Goal: Transaction & Acquisition: Purchase product/service

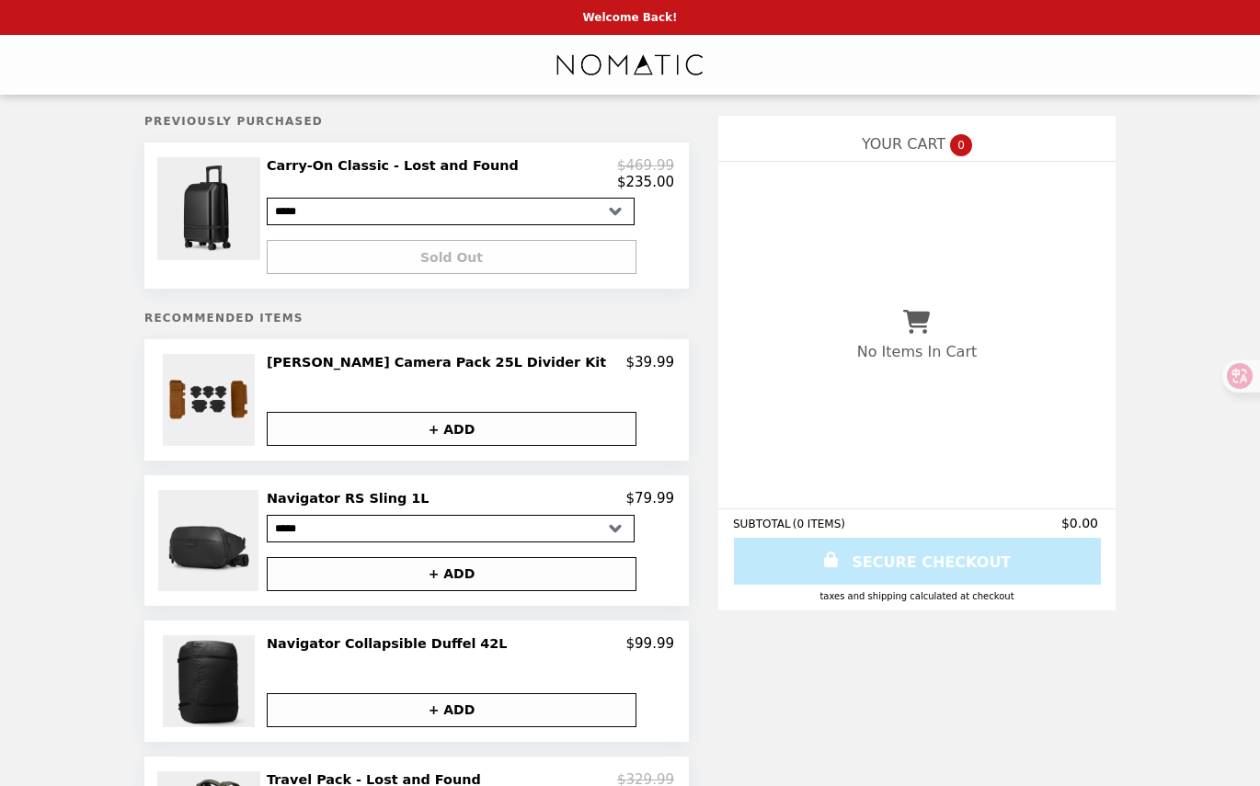
select select "**********"
click at [384, 166] on h2 "Carry-On Classic - Lost and Found" at bounding box center [396, 165] width 259 height 17
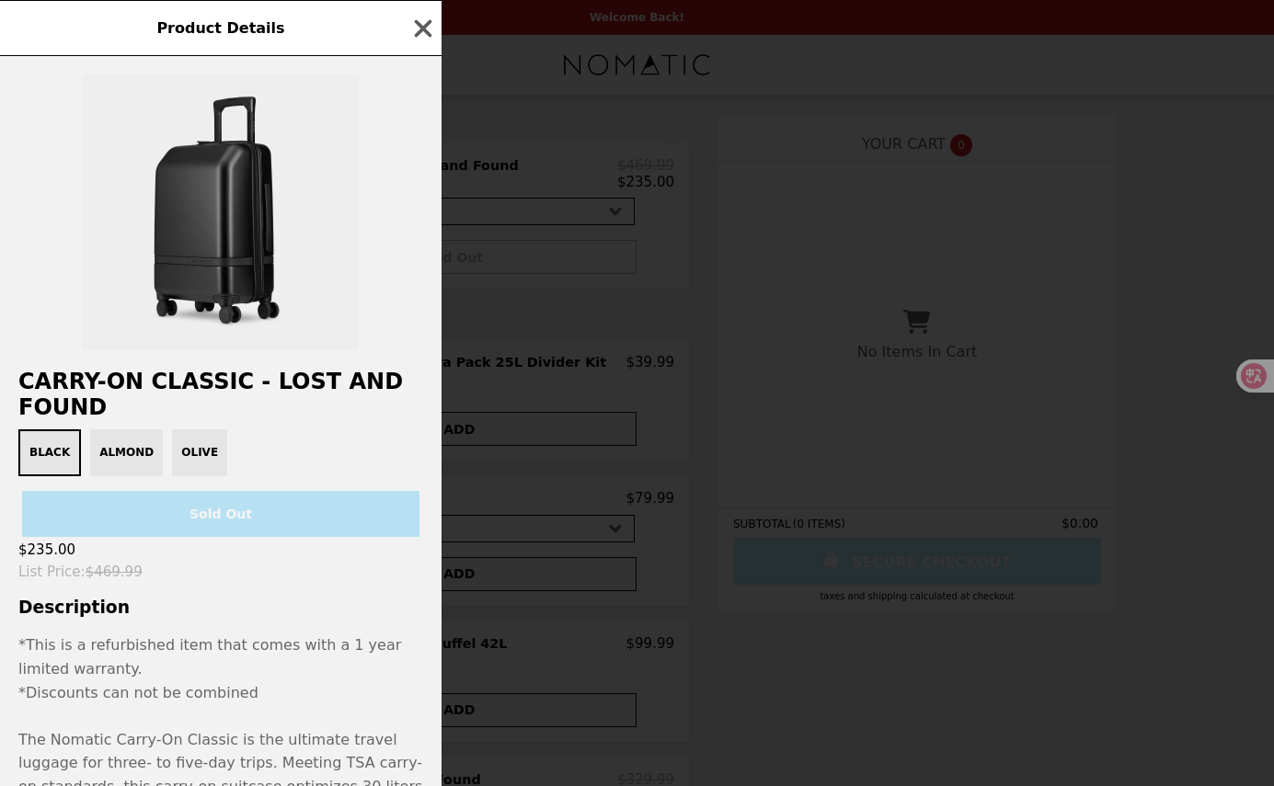
click at [120, 453] on div "Black Almond Olive" at bounding box center [220, 453] width 419 height 47
click at [121, 458] on div "Black Almond Olive" at bounding box center [220, 453] width 419 height 47
click at [179, 457] on div "Black Almond Olive" at bounding box center [220, 453] width 419 height 47
click at [418, 35] on icon "button" at bounding box center [423, 27] width 17 height 17
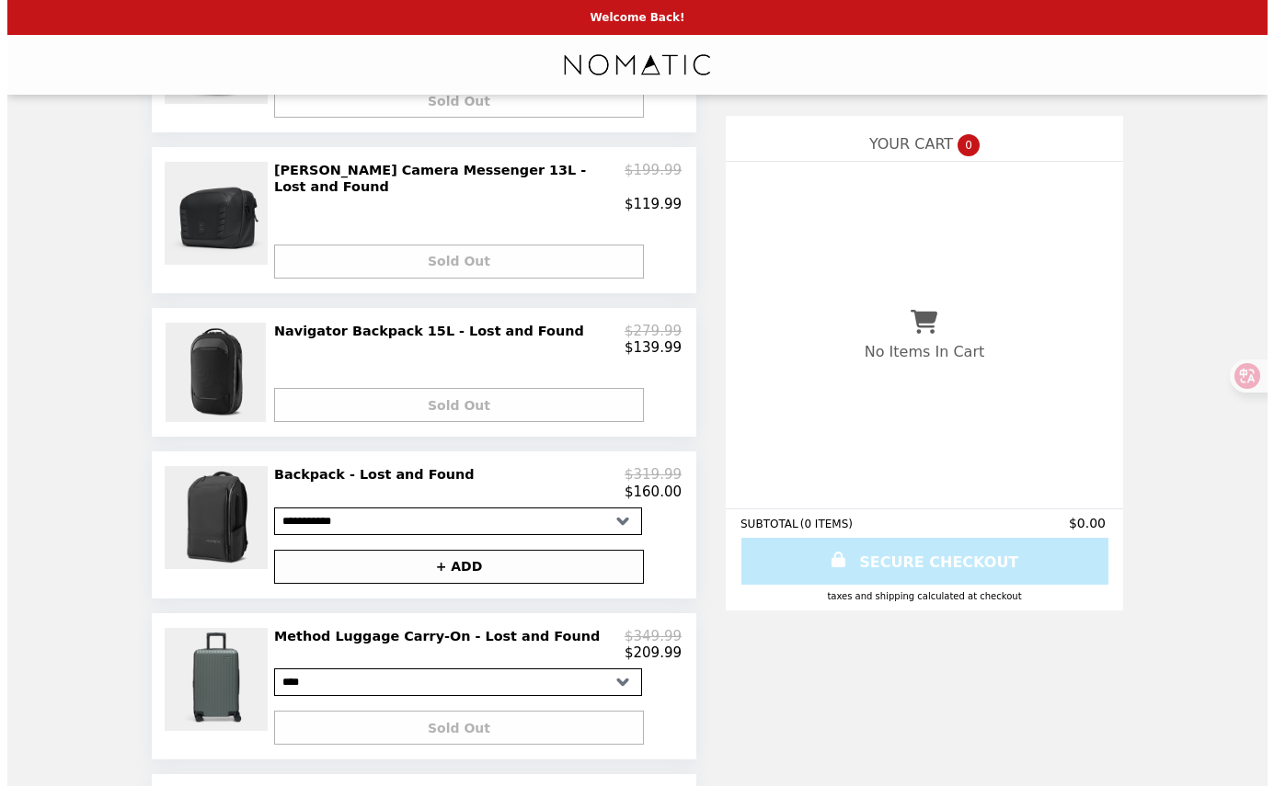
scroll to position [1085, 0]
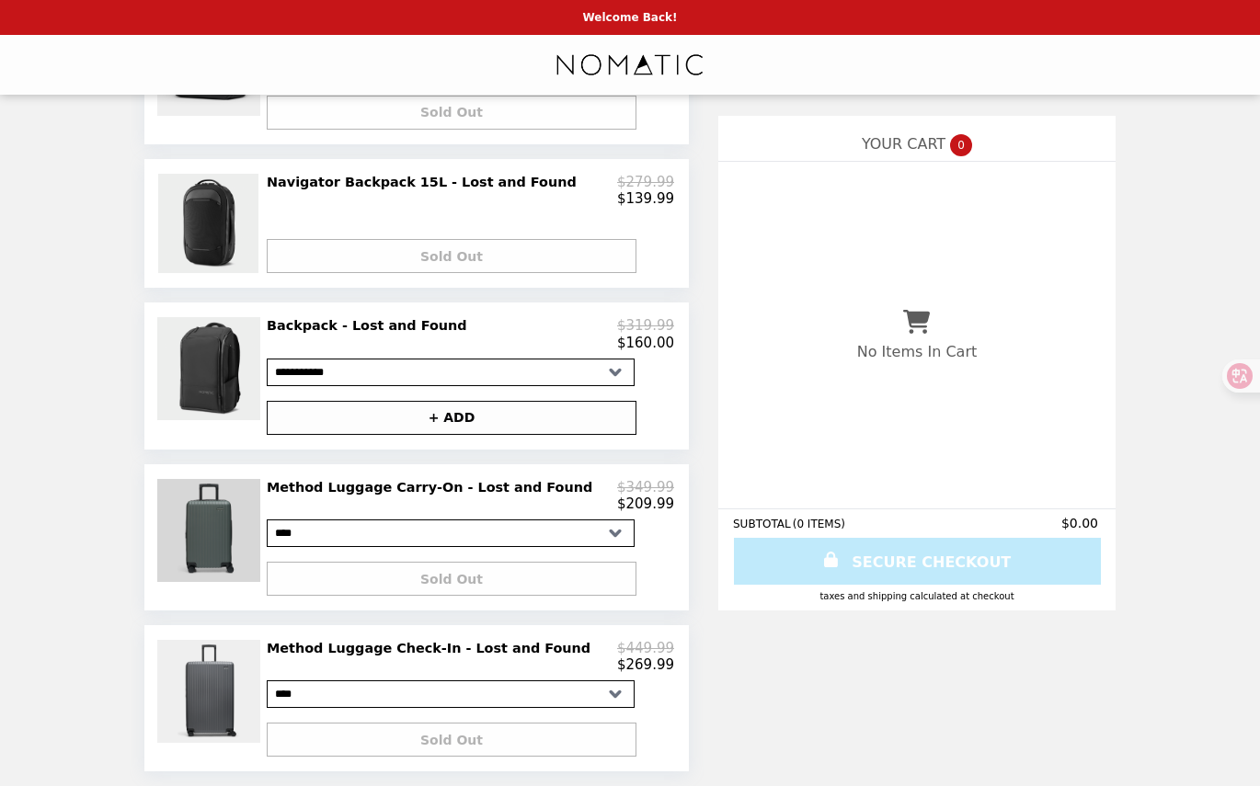
click at [247, 514] on img at bounding box center [211, 530] width 108 height 103
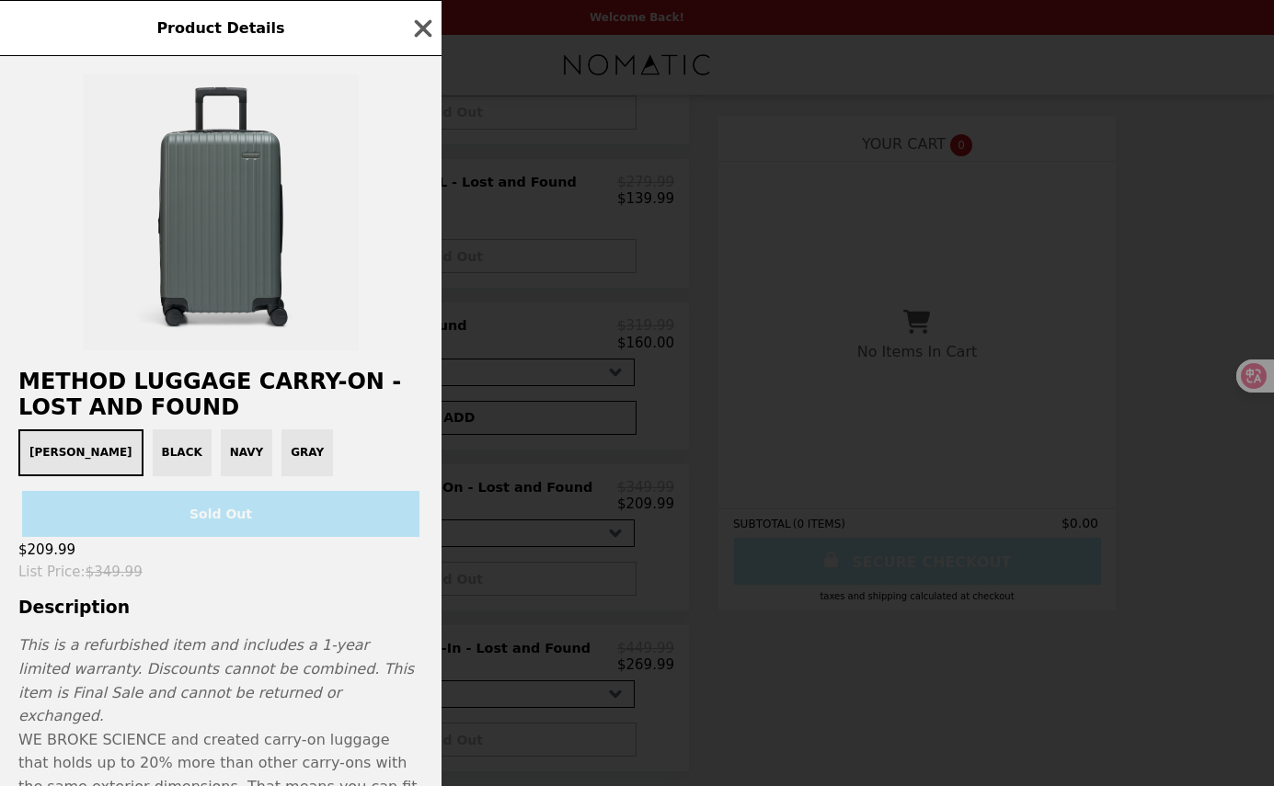
click at [101, 467] on div "[PERSON_NAME] Black Navy Gray" at bounding box center [220, 453] width 419 height 47
click at [469, 468] on div "Product Details Method Luggage Carry-On - Lost and Found [PERSON_NAME] Black Na…" at bounding box center [637, 393] width 1274 height 786
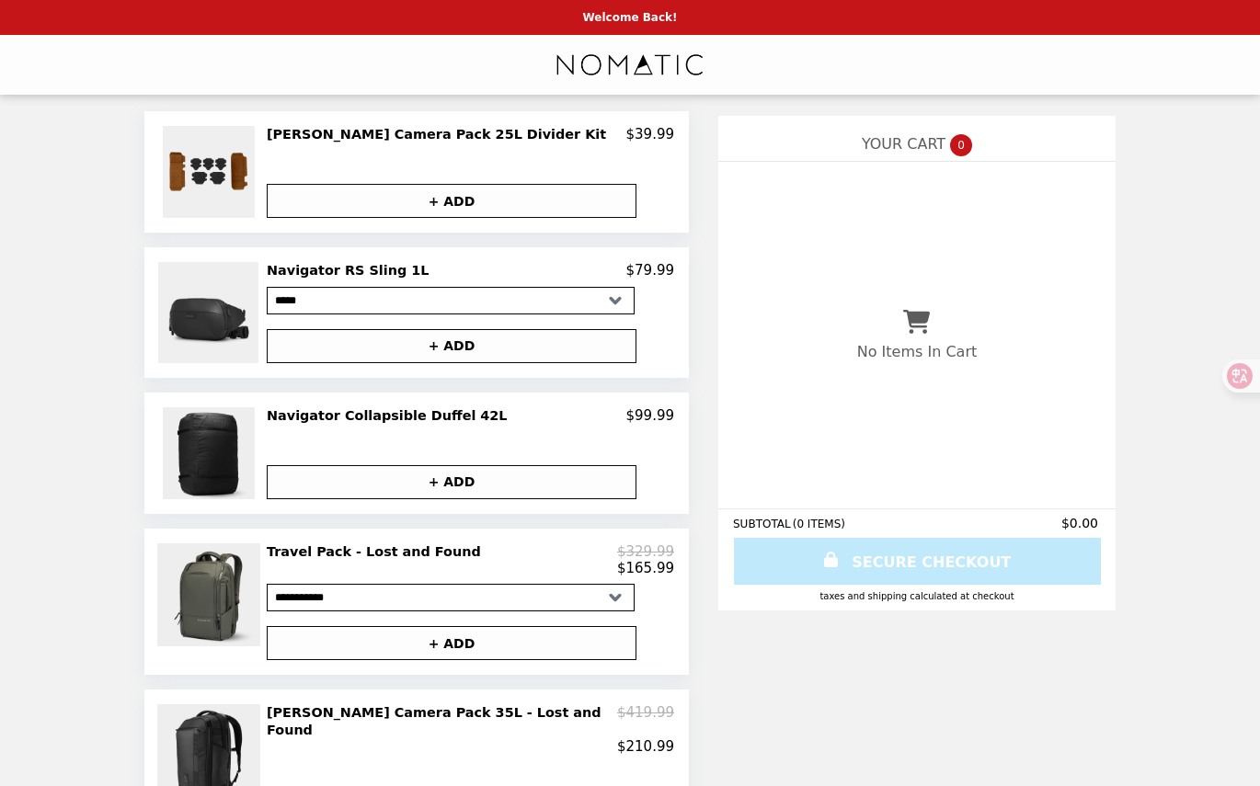
scroll to position [174, 0]
